Goal: Check status

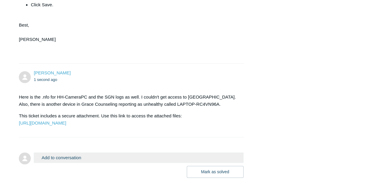
scroll to position [379, 0]
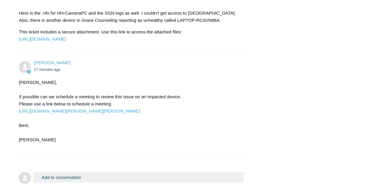
scroll to position [483, 0]
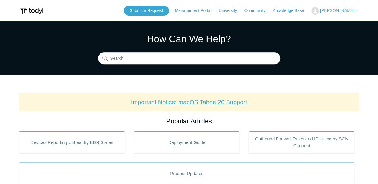
click at [353, 12] on span "[PERSON_NAME]" at bounding box center [337, 10] width 34 height 5
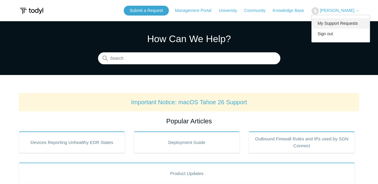
click at [343, 20] on link "My Support Requests" at bounding box center [341, 23] width 58 height 10
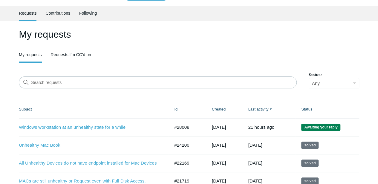
scroll to position [62, 0]
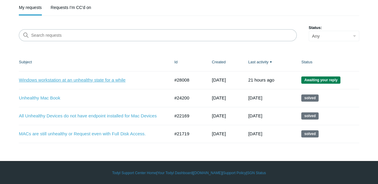
click at [81, 78] on link "Windows workstation at an unhealthy state for a while" at bounding box center [90, 80] width 142 height 7
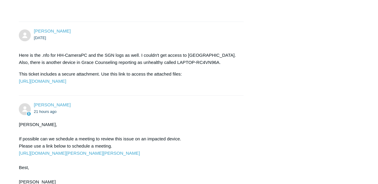
scroll to position [379, 0]
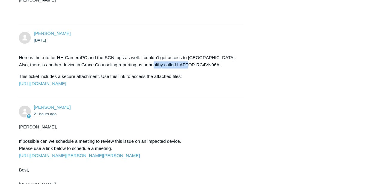
drag, startPoint x: 149, startPoint y: 63, endPoint x: 196, endPoint y: 64, distance: 47.2
click at [196, 64] on p "Here is the .nfo for HH-CameraPC and the SGN logs as well. I couldn't get acces…" at bounding box center [128, 61] width 219 height 14
copy p "LAPTOP-RC4VN96A."
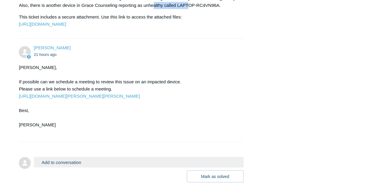
scroll to position [438, 0]
